Goal: Contribute content: Contribute content

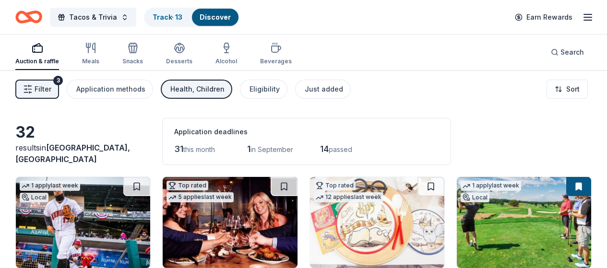
click at [43, 51] on icon "button" at bounding box center [38, 48] width 12 height 12
click at [584, 17] on line "button" at bounding box center [588, 17] width 8 height 0
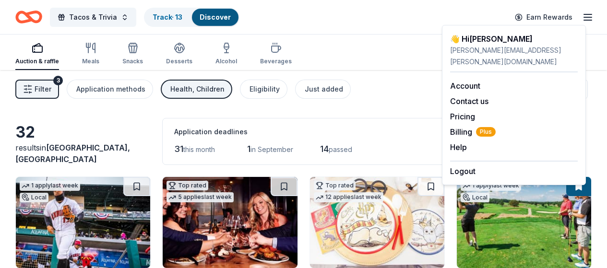
click at [584, 17] on line "button" at bounding box center [588, 17] width 8 height 0
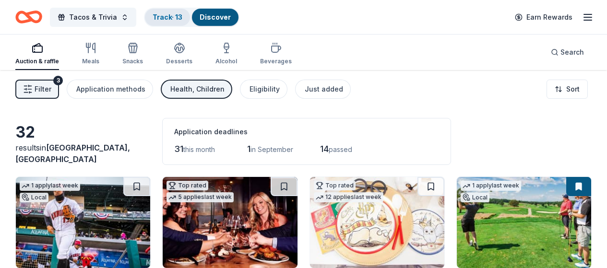
click at [176, 19] on link "Track · 13" at bounding box center [168, 17] width 30 height 8
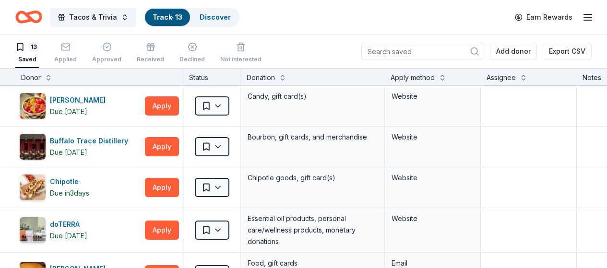
click at [42, 19] on icon "Home" at bounding box center [28, 17] width 27 height 23
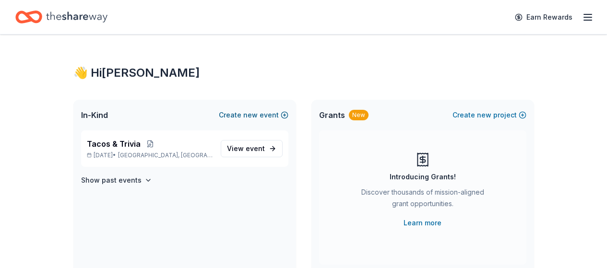
click at [252, 114] on span "new" at bounding box center [250, 115] width 14 height 12
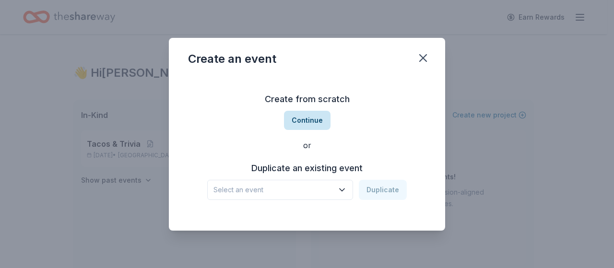
click at [326, 119] on button "Continue" at bounding box center [307, 120] width 47 height 19
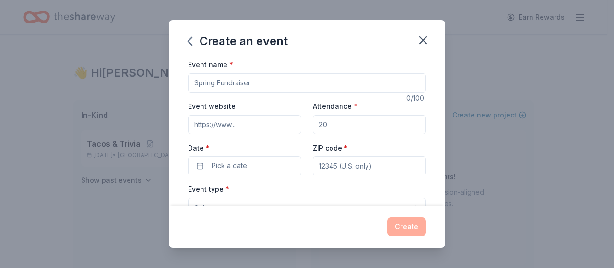
drag, startPoint x: 271, startPoint y: 82, endPoint x: 217, endPoint y: 82, distance: 54.2
click at [217, 82] on input "Event name *" at bounding box center [307, 82] width 238 height 19
type input "Community Resource Fair"
click at [249, 126] on input "Event website" at bounding box center [244, 124] width 113 height 19
type input "[DOMAIN_NAME]"
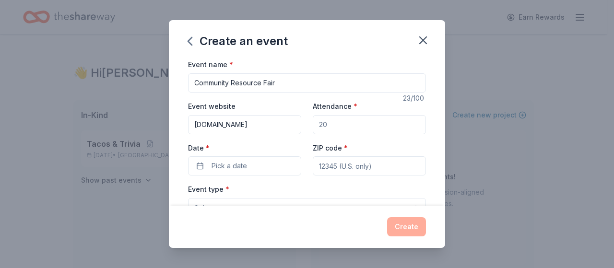
click at [326, 127] on input "Attendance *" at bounding box center [369, 124] width 113 height 19
drag, startPoint x: 316, startPoint y: 125, endPoint x: 330, endPoint y: 125, distance: 13.9
click at [330, 125] on input "Attendance *" at bounding box center [369, 124] width 113 height 19
type input "600"
click at [239, 165] on span "Pick a date" at bounding box center [229, 166] width 35 height 12
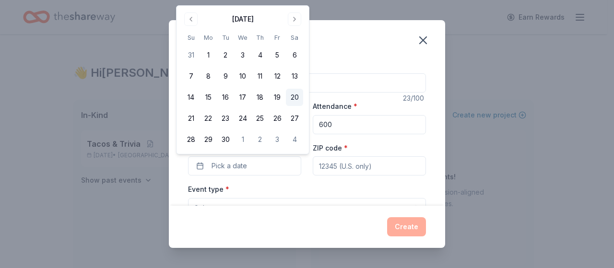
click at [297, 96] on button "20" at bounding box center [294, 97] width 17 height 17
click at [325, 166] on input "ZIP code *" at bounding box center [369, 165] width 113 height 19
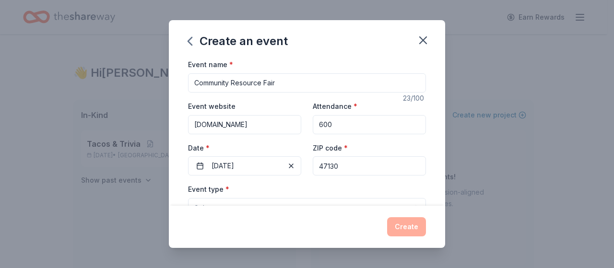
click at [354, 164] on input "47130" at bounding box center [369, 165] width 113 height 19
type input "47130"
click at [316, 192] on div "Event type * Select" at bounding box center [307, 200] width 238 height 35
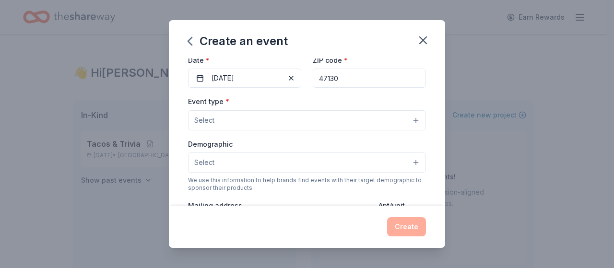
scroll to position [96, 0]
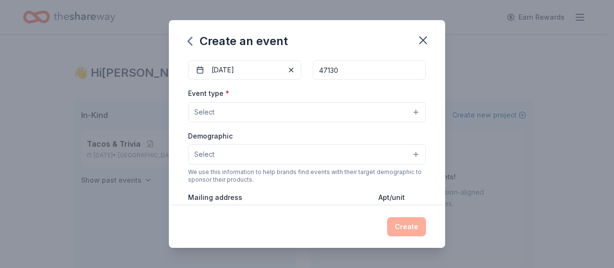
click at [224, 113] on button "Select" at bounding box center [307, 112] width 238 height 20
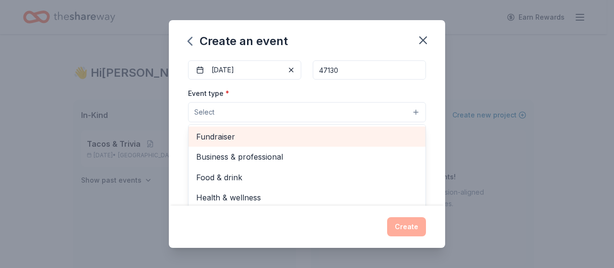
scroll to position [32, 0]
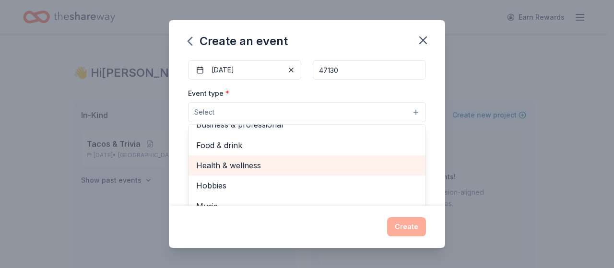
click at [248, 163] on span "Health & wellness" at bounding box center [307, 165] width 222 height 12
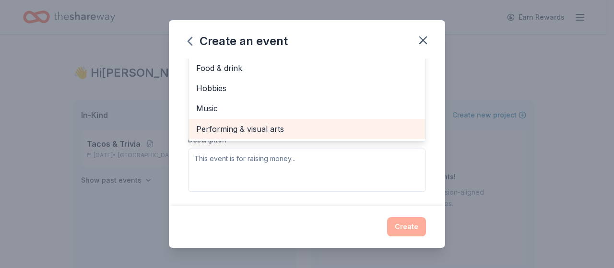
scroll to position [240, 0]
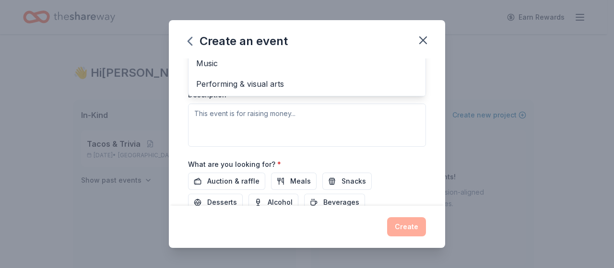
click at [240, 118] on div "Event type * Health & wellness Fundraiser Business & professional Food & drink …" at bounding box center [307, 44] width 238 height 203
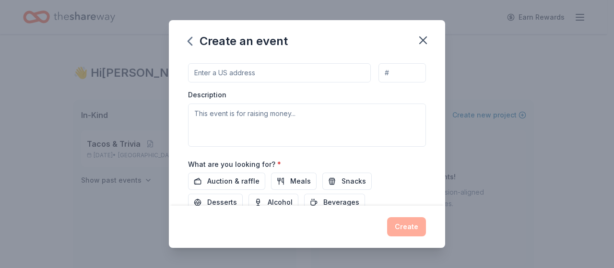
scroll to position [76, 0]
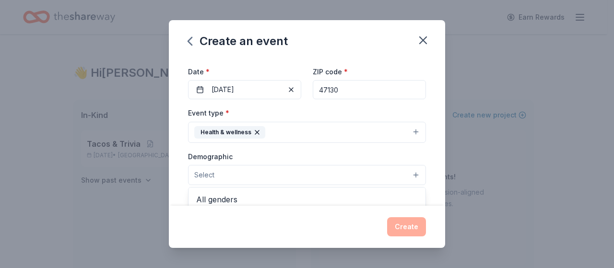
click at [408, 175] on button "Select" at bounding box center [307, 175] width 238 height 20
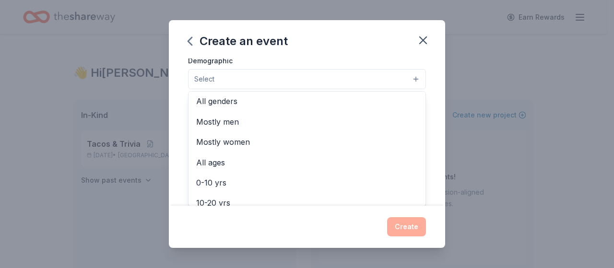
scroll to position [0, 0]
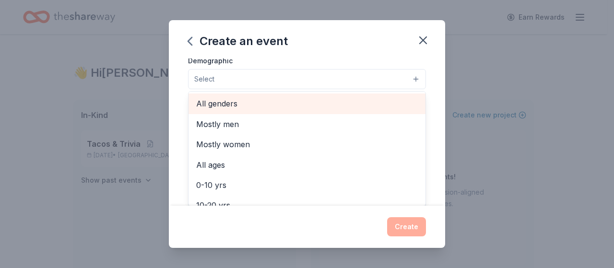
click at [230, 104] on span "All genders" at bounding box center [307, 103] width 222 height 12
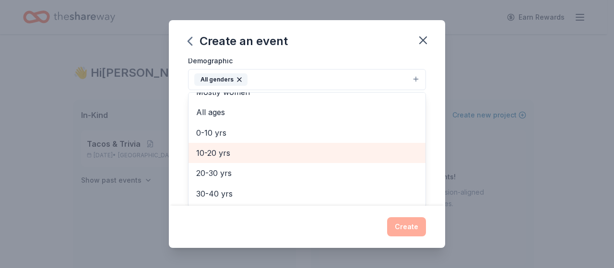
scroll to position [48, 0]
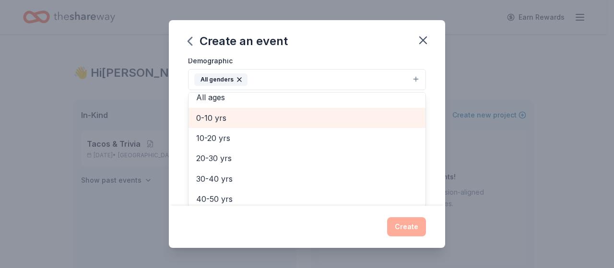
click at [217, 117] on span "0-10 yrs" at bounding box center [307, 118] width 222 height 12
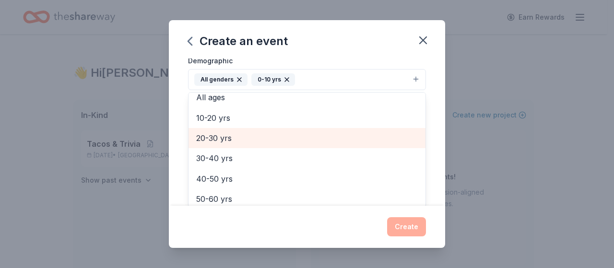
click at [216, 141] on span "20-30 yrs" at bounding box center [307, 138] width 222 height 12
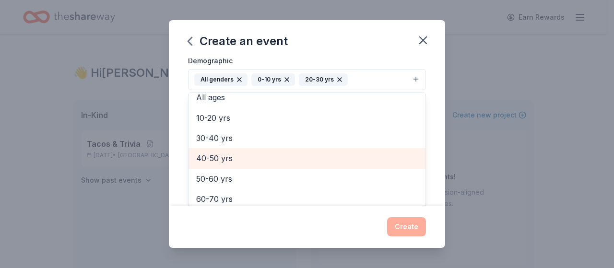
click at [228, 157] on span "40-50 yrs" at bounding box center [307, 158] width 222 height 12
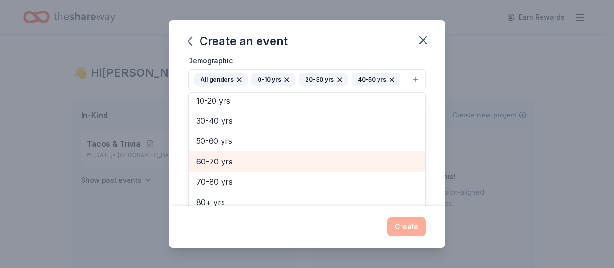
scroll to position [73, 0]
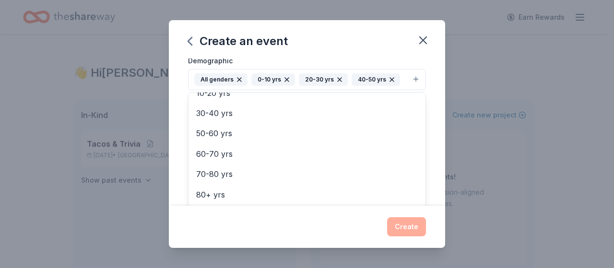
click at [408, 228] on div "Create an event Event name * Community Resource Fair 23 /100 Event website [DOM…" at bounding box center [307, 133] width 276 height 227
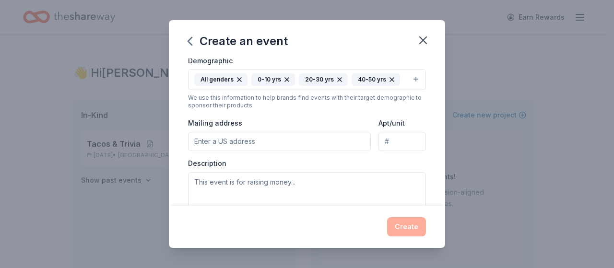
click at [253, 139] on input "Mailing address" at bounding box center [279, 141] width 183 height 19
type input "[STREET_ADDRESS]"
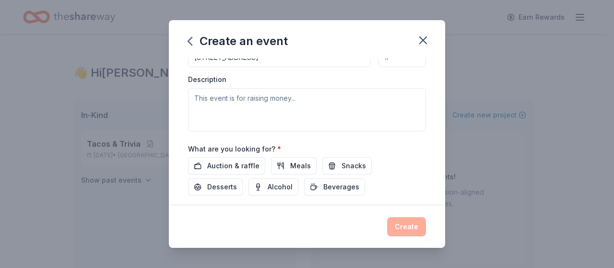
scroll to position [268, 0]
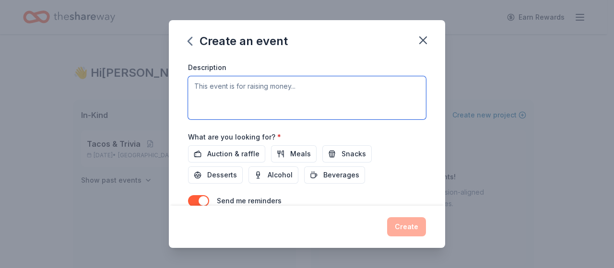
click at [244, 89] on textarea at bounding box center [307, 97] width 238 height 43
click at [270, 88] on textarea "This is a FREE Communty Health Fair for the community." at bounding box center [307, 97] width 238 height 43
click at [388, 88] on textarea "This is a FREE Community Health Fair for the community." at bounding box center [307, 97] width 238 height 43
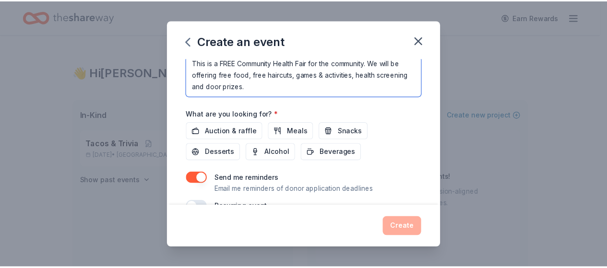
scroll to position [313, 0]
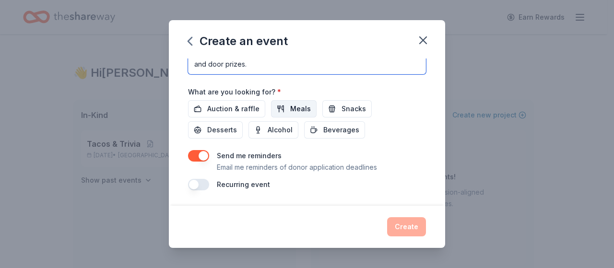
type textarea "This is a FREE Community Health Fair for the community. We will be offering fre…"
click at [295, 105] on span "Meals" at bounding box center [300, 109] width 21 height 12
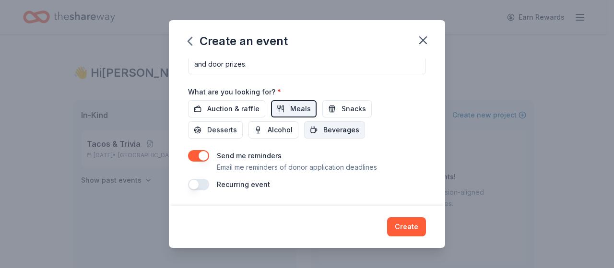
click at [327, 129] on span "Beverages" at bounding box center [341, 130] width 36 height 12
click at [411, 226] on button "Create" at bounding box center [406, 226] width 39 height 19
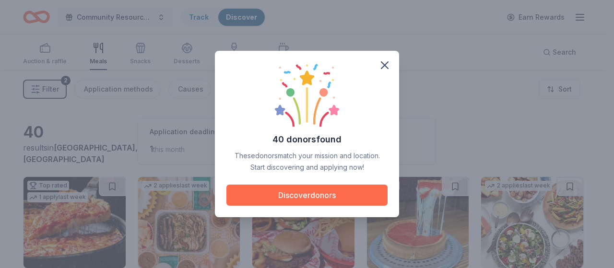
click at [340, 195] on button "Discover donors" at bounding box center [306, 195] width 161 height 21
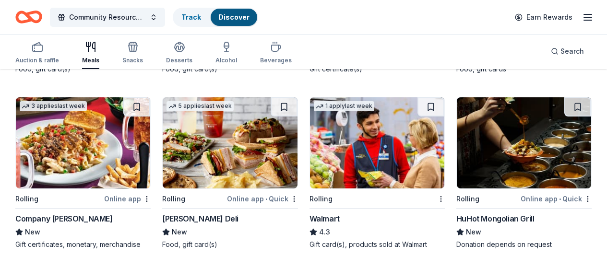
scroll to position [672, 0]
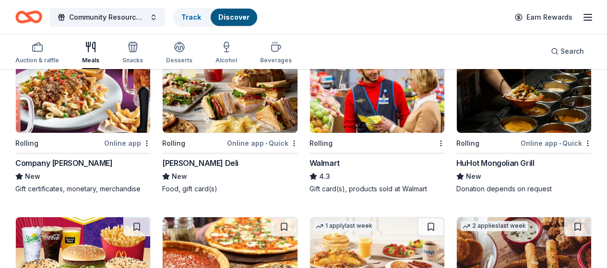
click at [150, 217] on img at bounding box center [83, 262] width 134 height 91
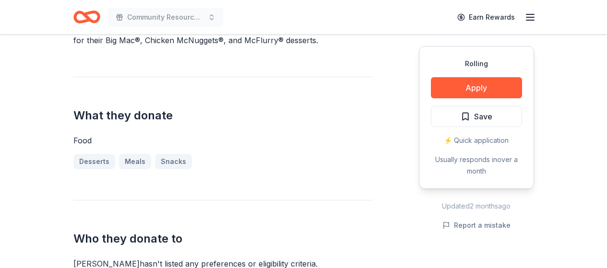
scroll to position [336, 0]
